Goal: Task Accomplishment & Management: Complete application form

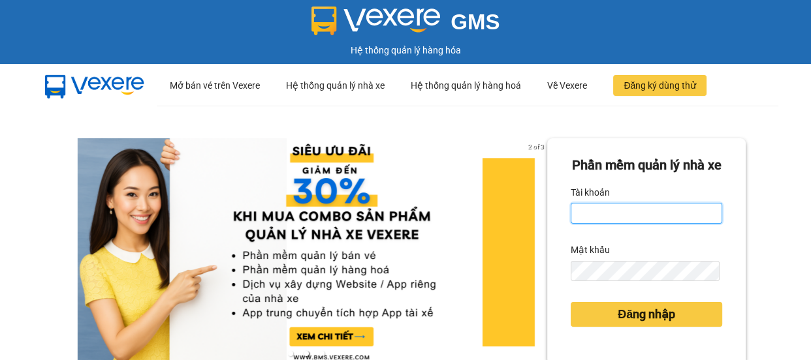
click at [591, 224] on input "Tài khoản" at bounding box center [647, 213] width 152 height 21
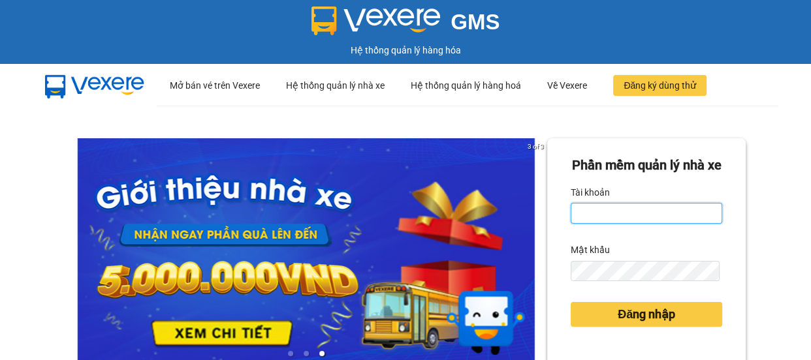
type input "kimphuc.binhtam"
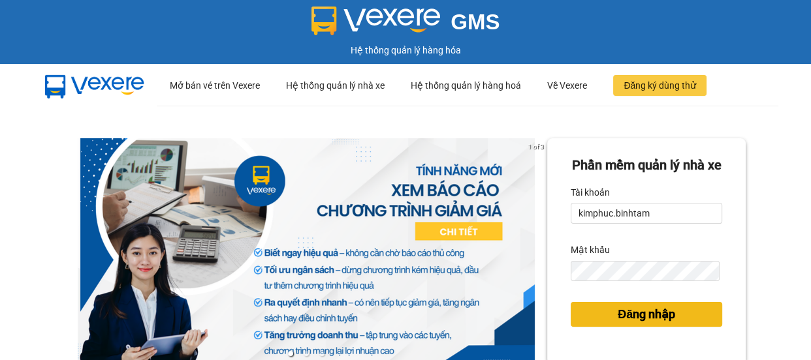
click at [673, 327] on button "Đăng nhập" at bounding box center [647, 314] width 152 height 25
click at [665, 324] on span "Đăng nhập" at bounding box center [646, 315] width 57 height 18
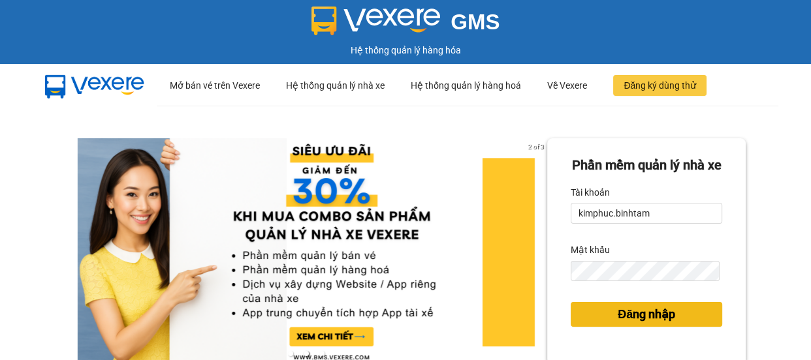
click at [656, 324] on span "Đăng nhập" at bounding box center [646, 315] width 57 height 18
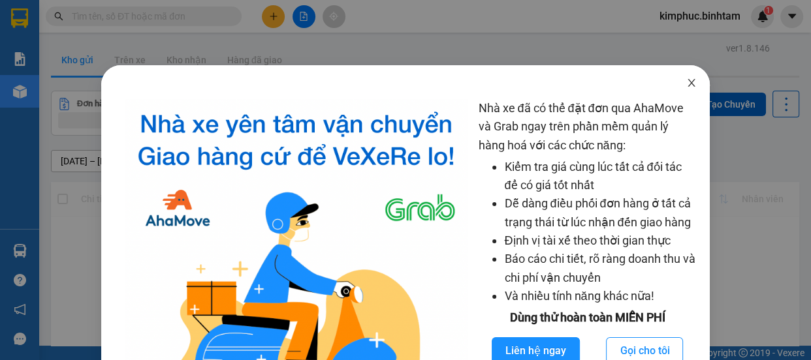
click at [686, 82] on icon "close" at bounding box center [691, 83] width 10 height 10
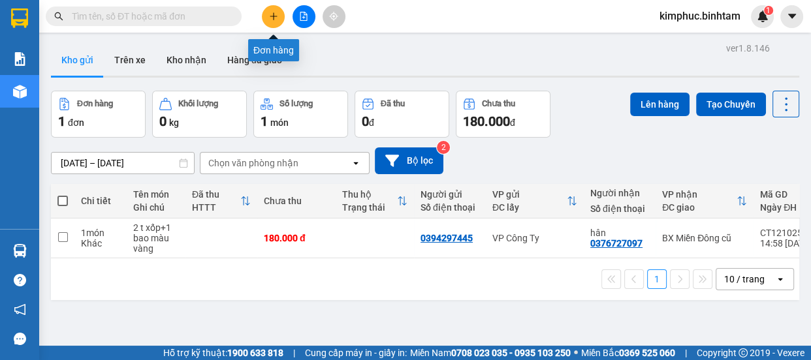
click at [275, 10] on button at bounding box center [273, 16] width 23 height 23
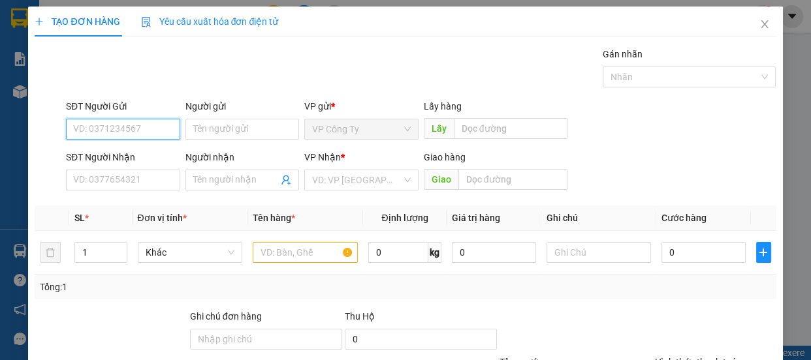
click at [149, 125] on input "SĐT Người Gửi" at bounding box center [123, 129] width 114 height 21
click at [152, 128] on input "0967973479" at bounding box center [123, 129] width 114 height 21
click at [152, 129] on input "0967973479" at bounding box center [123, 129] width 114 height 21
type input "0967973479"
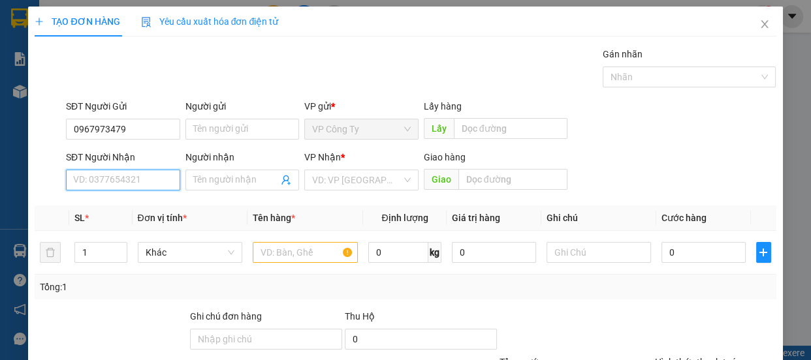
click at [137, 172] on input "SĐT Người Nhận" at bounding box center [123, 180] width 114 height 21
type input "0389179586"
click at [141, 175] on input "0389179586" at bounding box center [123, 180] width 114 height 21
click at [143, 178] on input "0389179586" at bounding box center [123, 180] width 114 height 21
click at [145, 203] on div "0389179586 - hòa" at bounding box center [121, 206] width 97 height 14
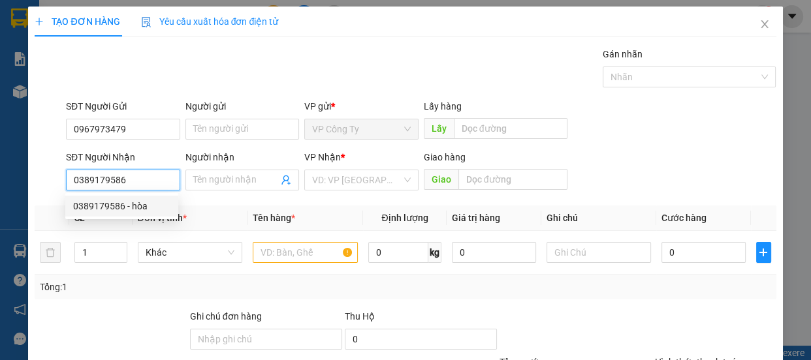
type input "hòa"
type input "100.000"
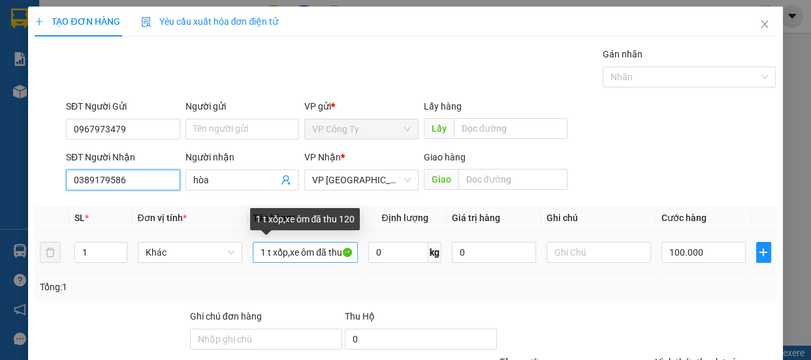
type input "0389179586"
click at [285, 253] on input "1 t xốp,xe ôm đã thu 120" at bounding box center [305, 252] width 105 height 21
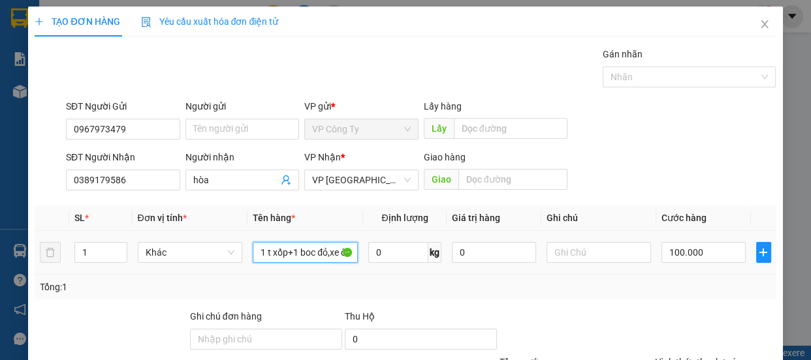
scroll to position [122, 0]
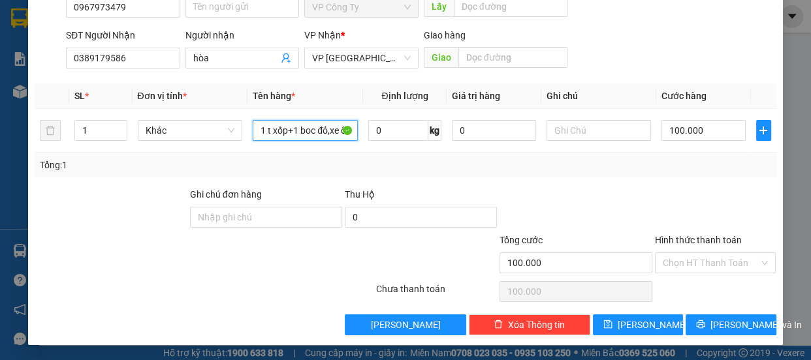
type input "1 t xốp+1 boc đỏ,xe ôm đã thu 120"
click at [692, 240] on label "Hình thức thanh toán" at bounding box center [698, 240] width 87 height 10
click at [692, 253] on input "Hình thức thanh toán" at bounding box center [711, 263] width 97 height 20
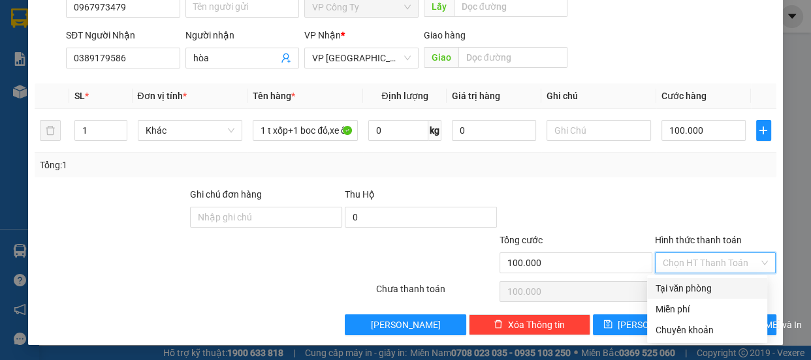
click at [692, 285] on div "Tại văn phòng" at bounding box center [707, 288] width 104 height 14
type input "0"
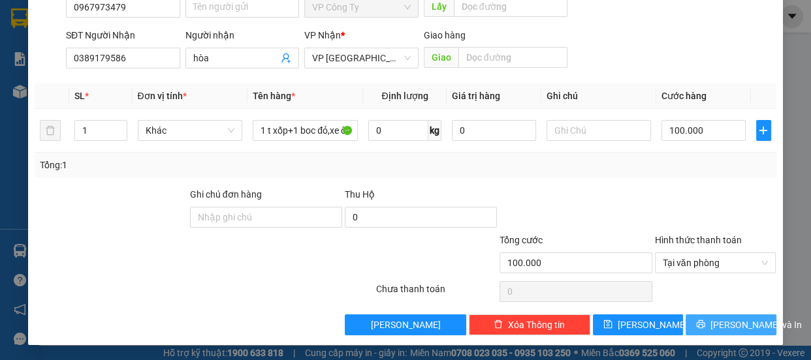
click at [703, 325] on icon "printer" at bounding box center [701, 325] width 8 height 8
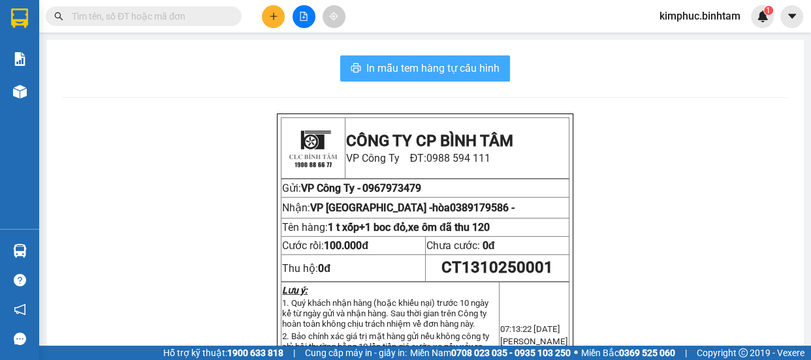
click at [468, 71] on span "In mẫu tem hàng tự cấu hình" at bounding box center [432, 68] width 133 height 16
click at [394, 72] on span "In mẫu tem hàng tự cấu hình" at bounding box center [432, 68] width 133 height 16
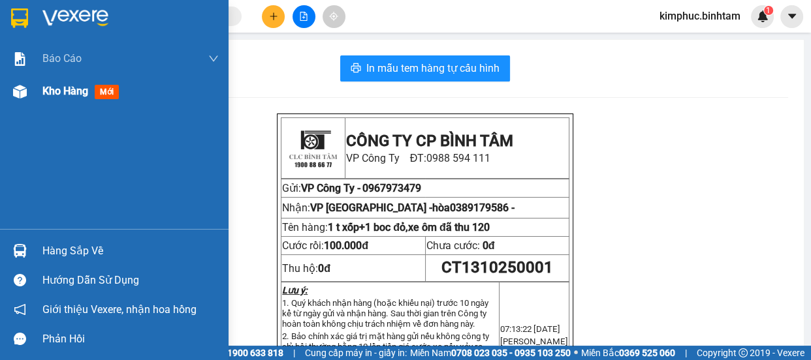
click at [65, 99] on div "Kho hàng mới" at bounding box center [130, 91] width 176 height 33
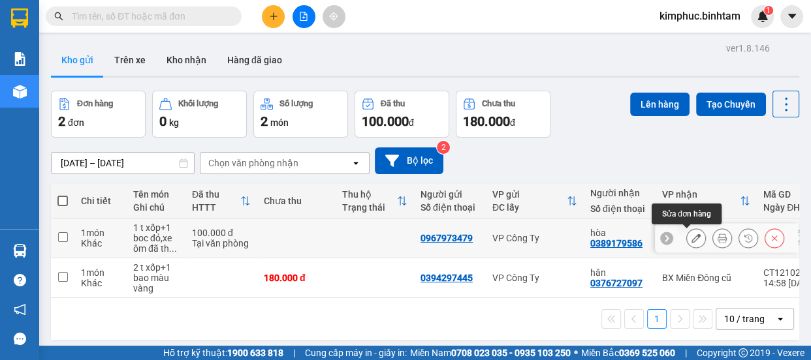
click at [692, 239] on icon at bounding box center [696, 238] width 9 height 9
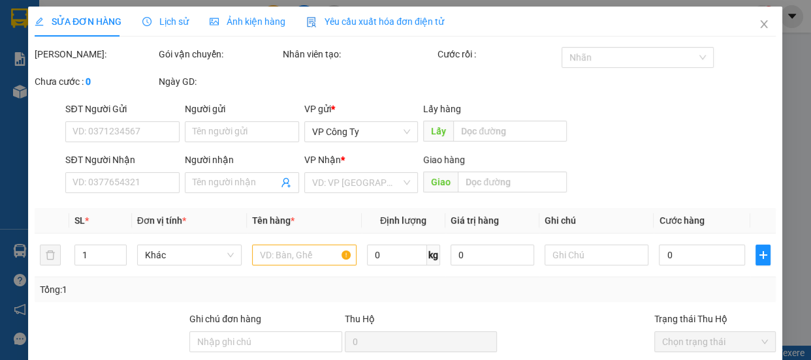
type input "0967973479"
type input "0389179586"
type input "hòa"
type input "100.000"
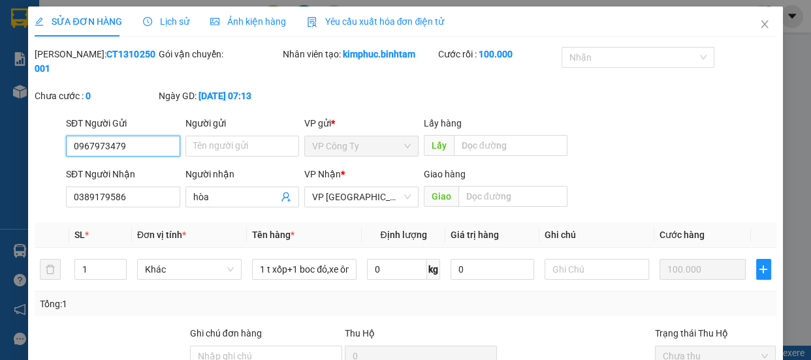
click at [82, 144] on input "0967973479" at bounding box center [123, 146] width 114 height 21
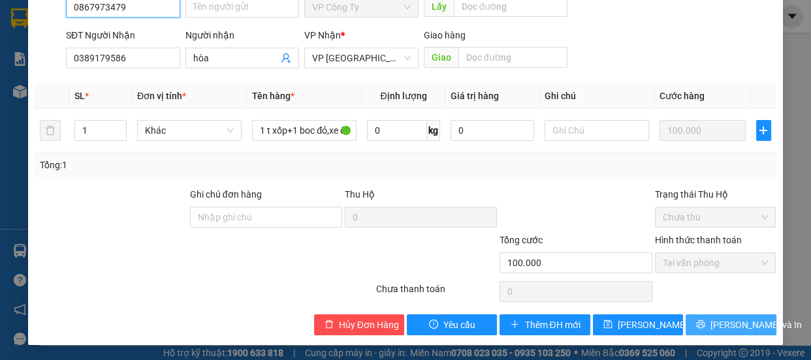
type input "0867973479"
click at [693, 326] on button "[PERSON_NAME] và In" at bounding box center [731, 325] width 90 height 21
